Goal: Information Seeking & Learning: Learn about a topic

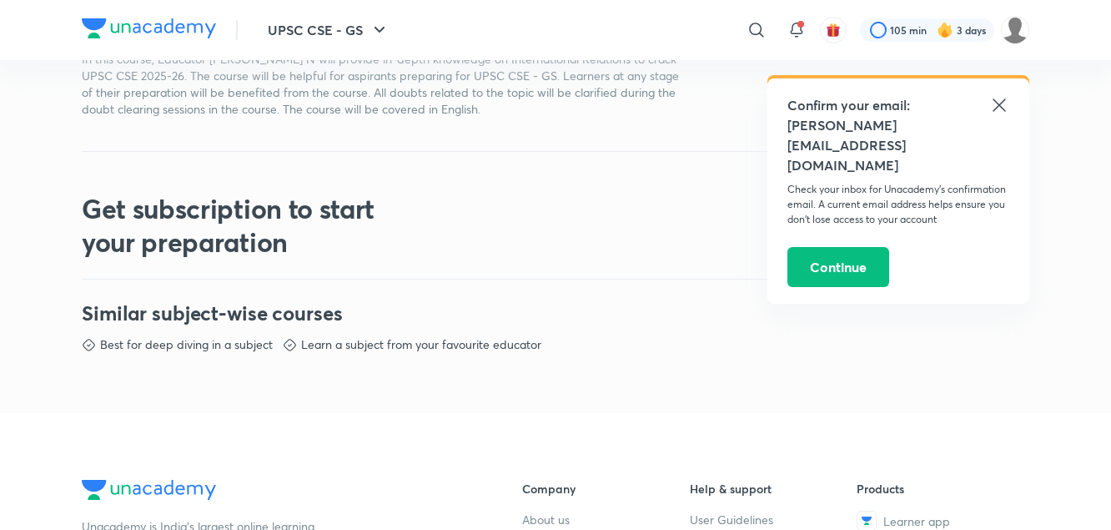
scroll to position [632, 0]
click at [761, 36] on icon at bounding box center [757, 30] width 20 height 20
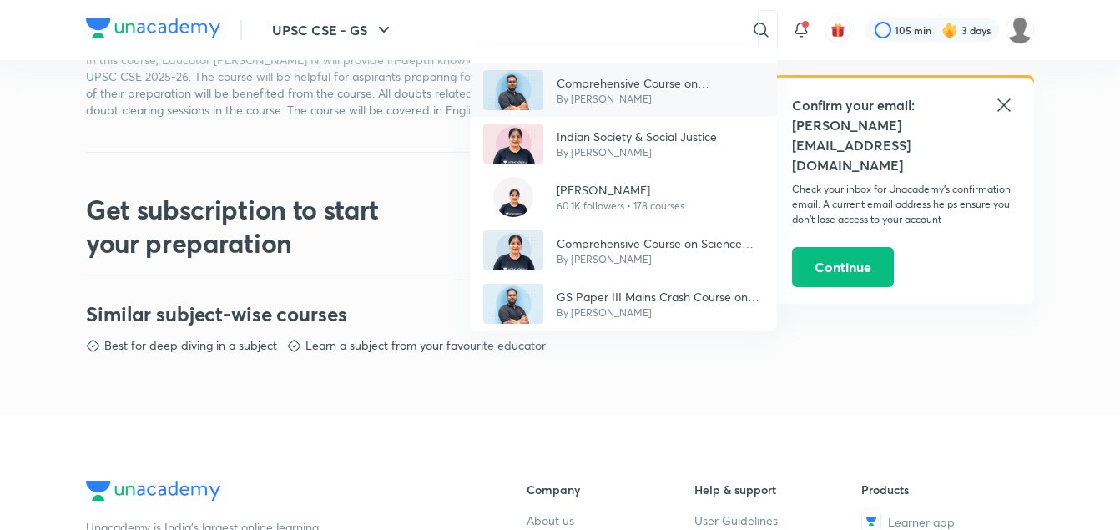
click at [687, 96] on p "By Chethan N" at bounding box center [660, 99] width 207 height 15
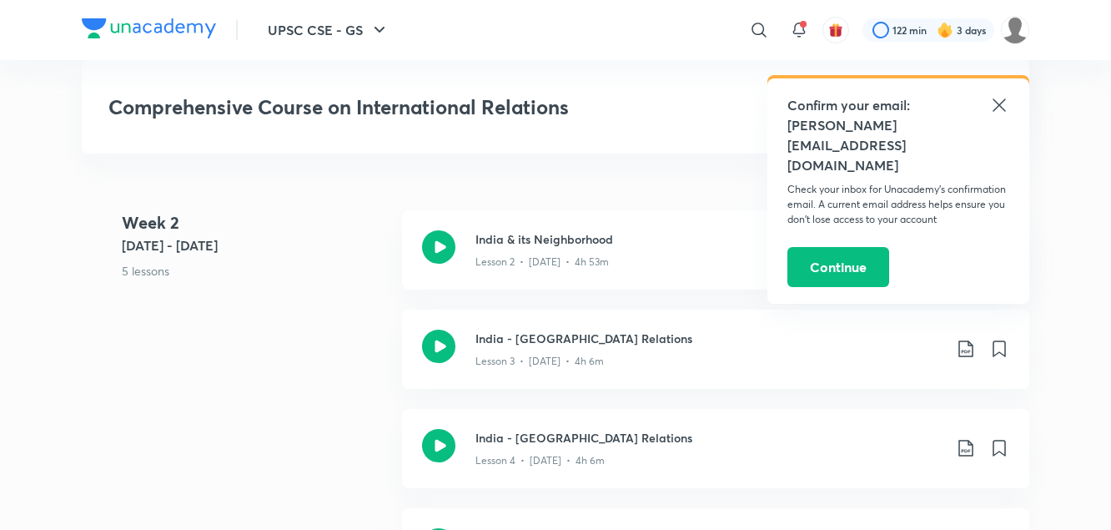
scroll to position [1151, 0]
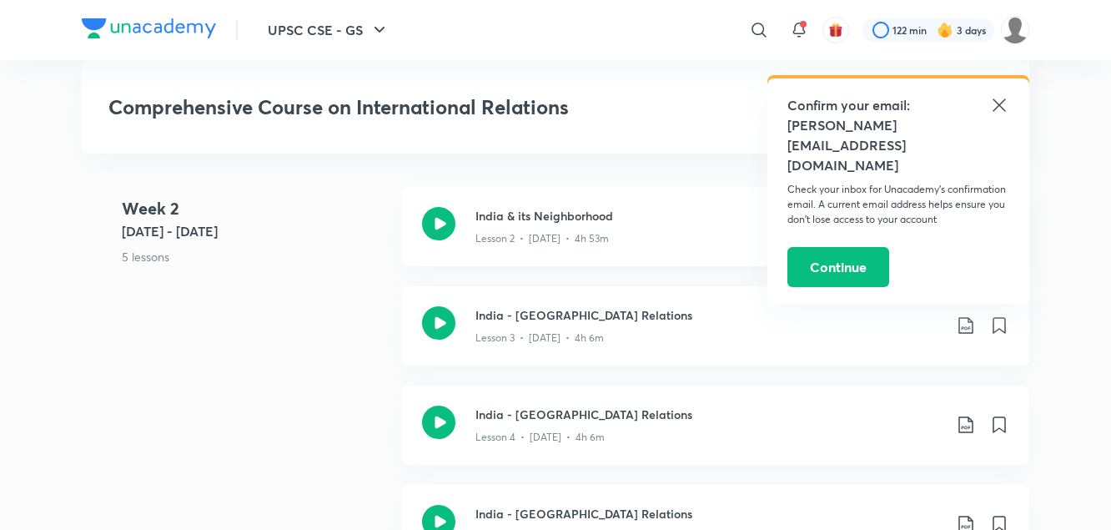
click at [995, 106] on icon at bounding box center [1000, 105] width 20 height 20
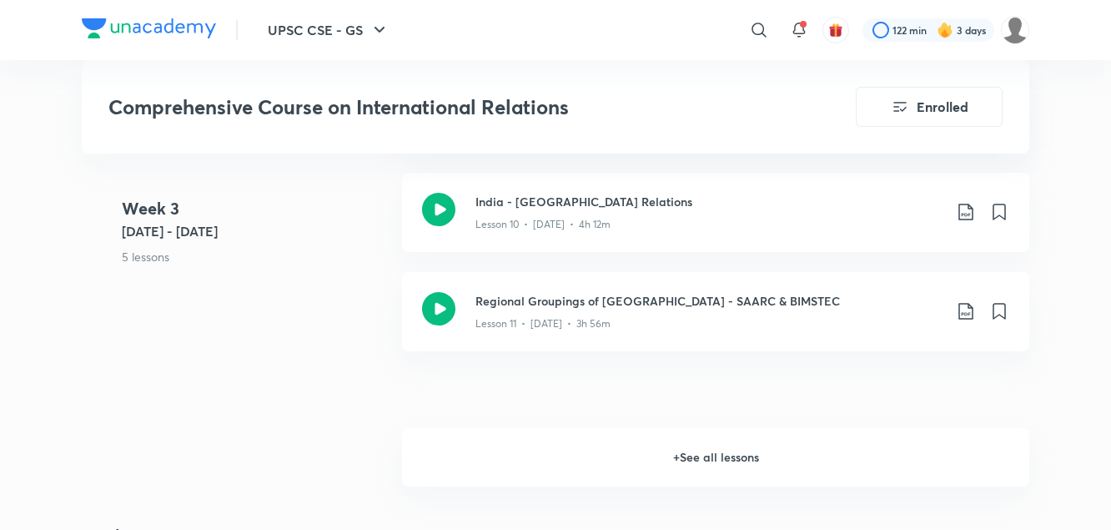
scroll to position [2050, 0]
click at [687, 247] on div "India - Afghanistan Relations Lesson 10 • Jun 13 • 4h 12m" at bounding box center [715, 211] width 627 height 79
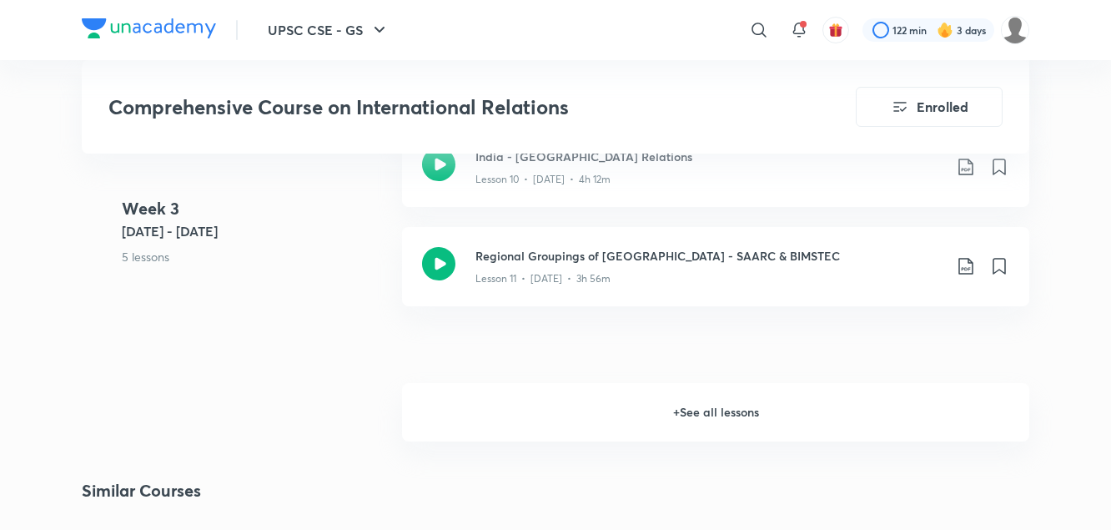
scroll to position [2095, 0]
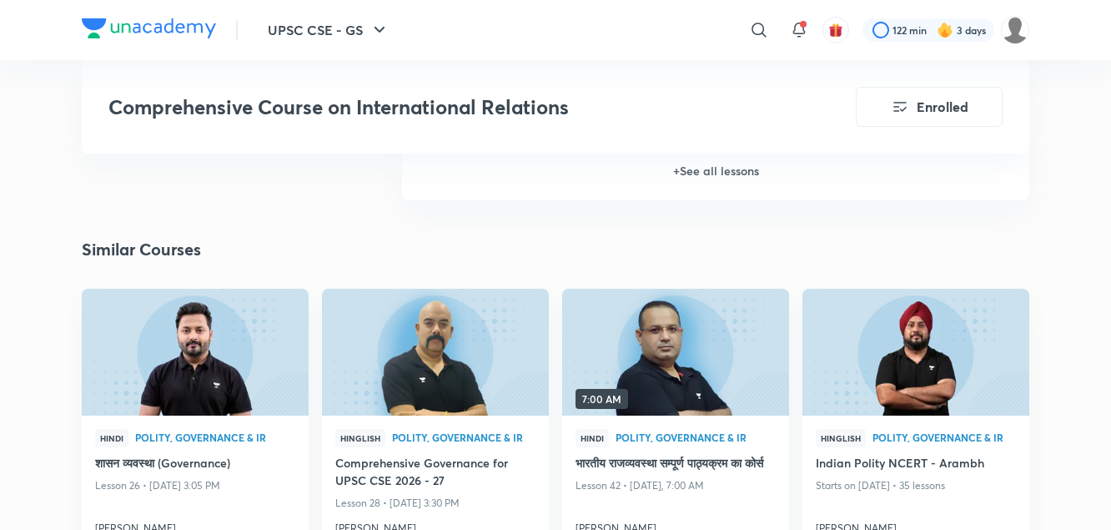
scroll to position [2337, 0]
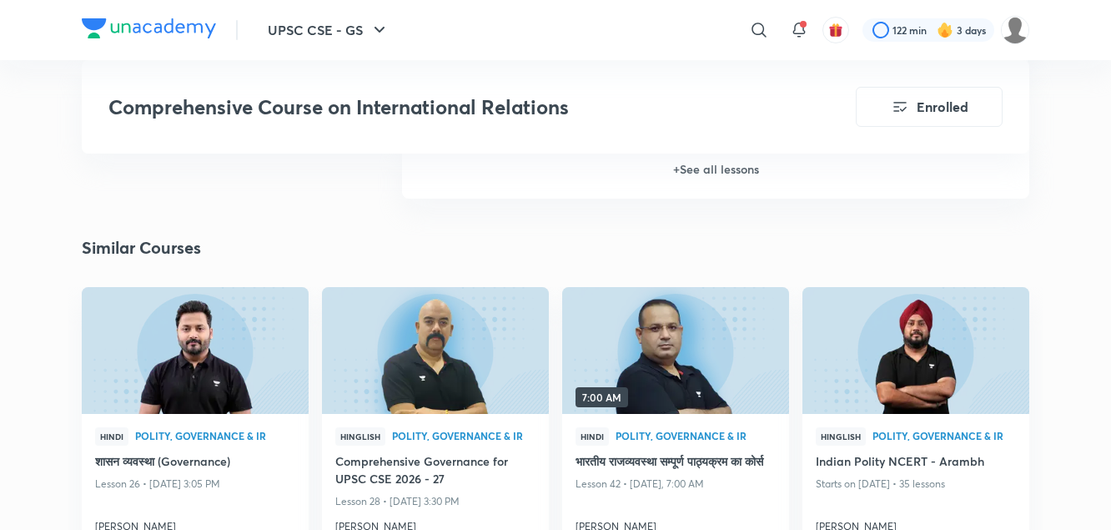
click at [682, 169] on h6 "+ See all lessons" at bounding box center [715, 169] width 627 height 58
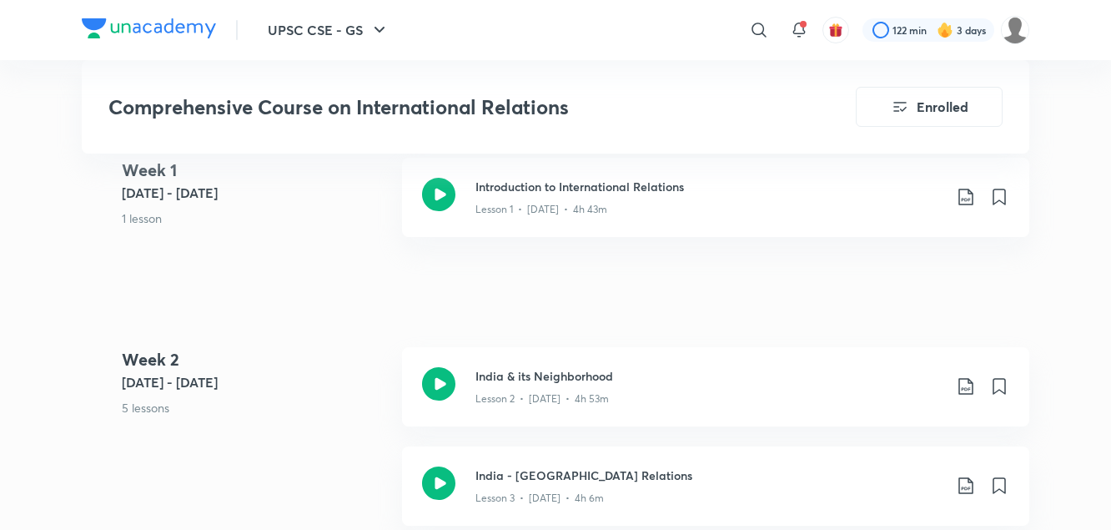
scroll to position [1045, 0]
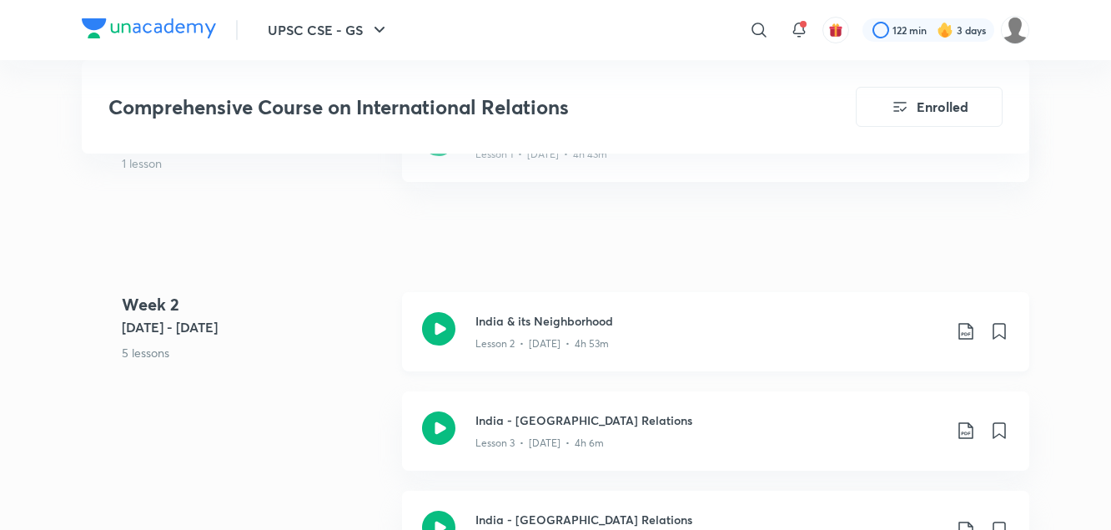
click at [571, 325] on h3 "India & its Neighborhood" at bounding box center [709, 321] width 467 height 18
